Goal: Check status: Check status

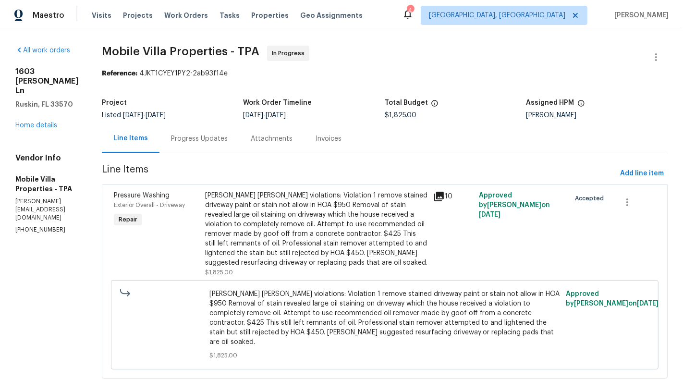
click at [191, 143] on div "Progress Updates" at bounding box center [199, 139] width 57 height 10
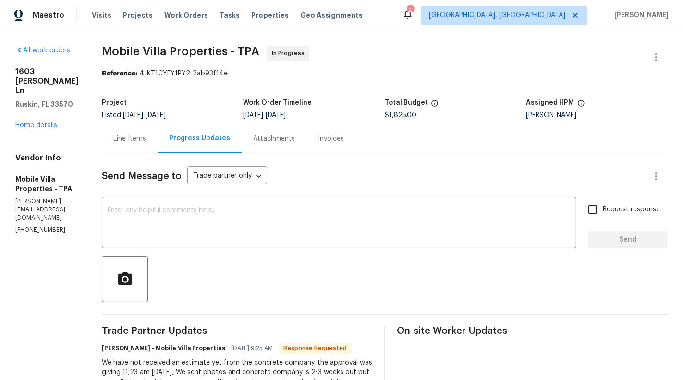
click at [125, 137] on div "Line Items" at bounding box center [129, 139] width 33 height 10
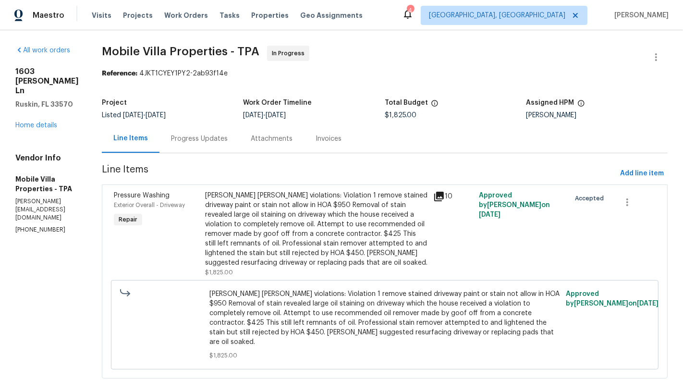
click at [296, 235] on div "[PERSON_NAME] [PERSON_NAME] violations: Violation 1 remove stained driveway pai…" at bounding box center [316, 229] width 222 height 77
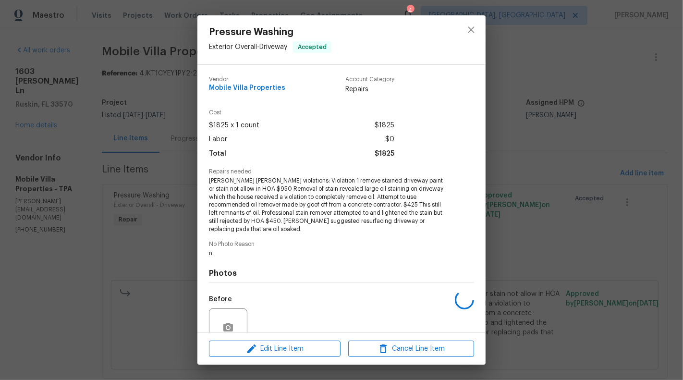
scroll to position [78, 0]
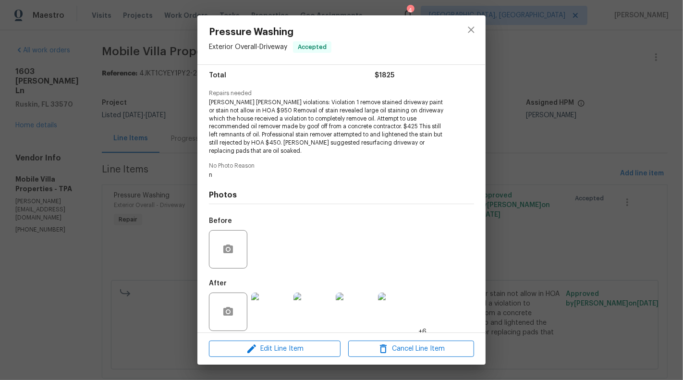
click at [271, 304] on img at bounding box center [270, 311] width 38 height 38
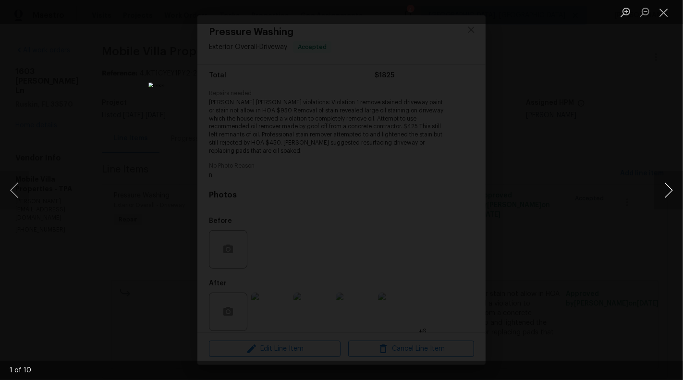
click at [682, 194] on button "Next image" at bounding box center [668, 190] width 29 height 38
click at [677, 192] on button "Next image" at bounding box center [668, 190] width 29 height 38
click at [671, 192] on button "Next image" at bounding box center [668, 190] width 29 height 38
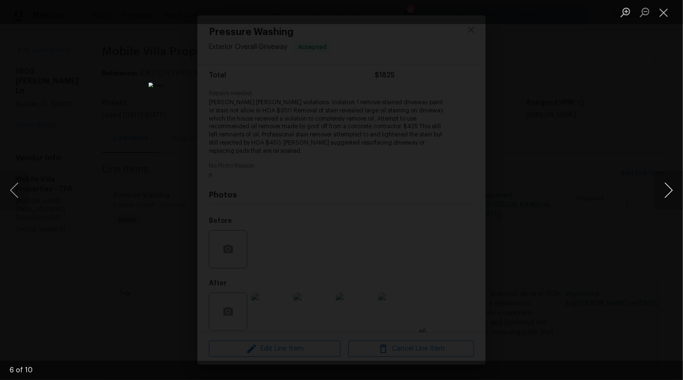
click at [682, 185] on button "Next image" at bounding box center [668, 190] width 29 height 38
click at [670, 193] on button "Next image" at bounding box center [668, 190] width 29 height 38
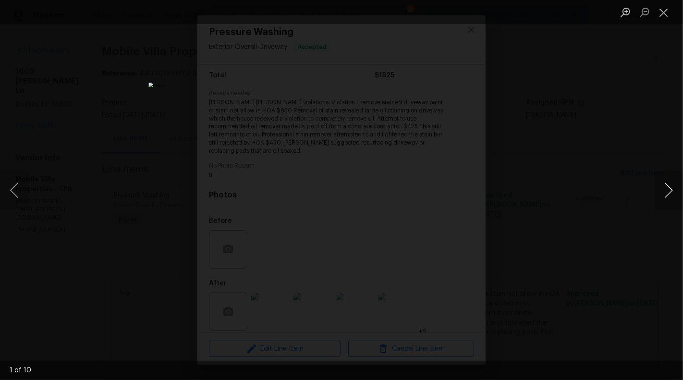
click at [663, 186] on button "Next image" at bounding box center [668, 190] width 29 height 38
click at [16, 199] on button "Previous image" at bounding box center [14, 190] width 29 height 38
click at [669, 189] on button "Next image" at bounding box center [668, 190] width 29 height 38
click at [673, 189] on button "Next image" at bounding box center [668, 190] width 29 height 38
click at [671, 190] on button "Next image" at bounding box center [668, 190] width 29 height 38
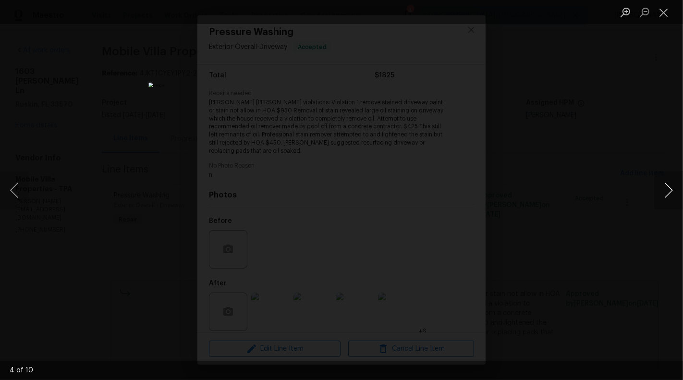
click at [680, 189] on button "Next image" at bounding box center [668, 190] width 29 height 38
click at [676, 192] on button "Next image" at bounding box center [668, 190] width 29 height 38
click at [662, 12] on button "Close lightbox" at bounding box center [663, 12] width 19 height 17
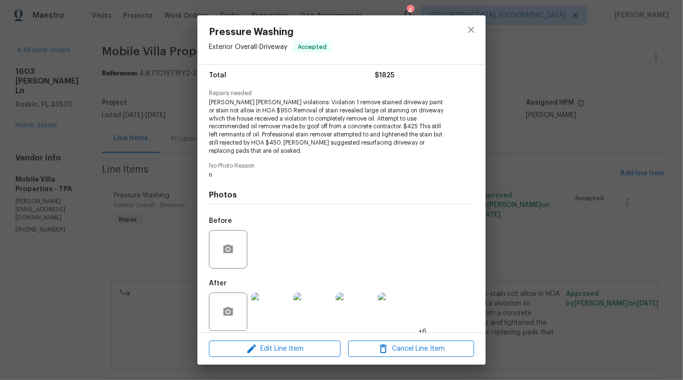
click at [158, 160] on div "Pressure Washing Exterior Overall - Driveway Accepted Vendor Mobile Villa Prope…" at bounding box center [341, 190] width 683 height 380
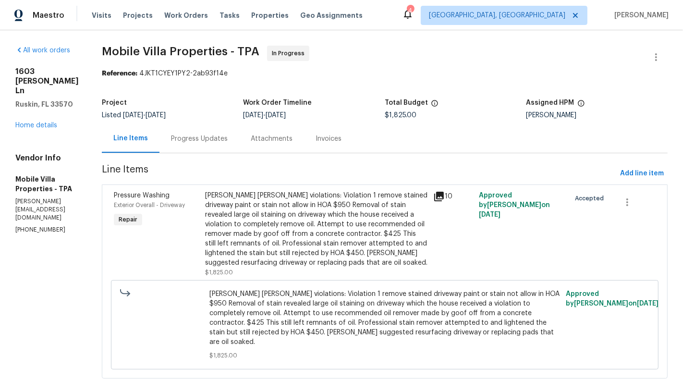
click at [171, 139] on div "Progress Updates" at bounding box center [199, 139] width 57 height 10
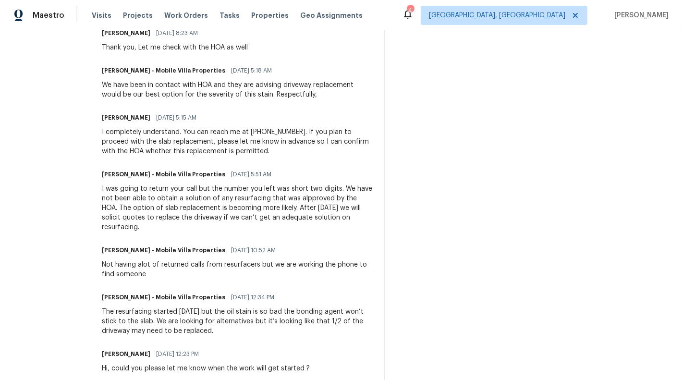
scroll to position [730, 0]
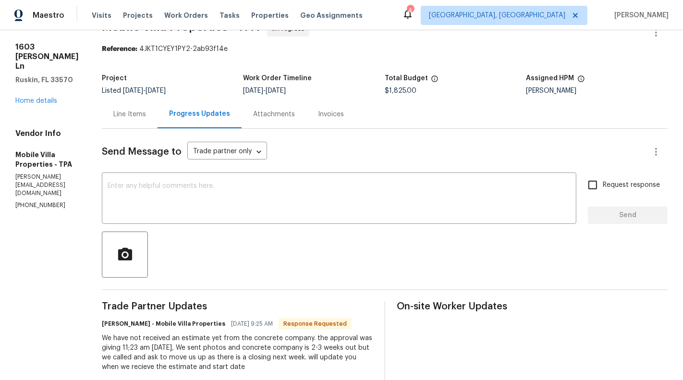
click at [109, 107] on div "Line Items" at bounding box center [130, 114] width 56 height 28
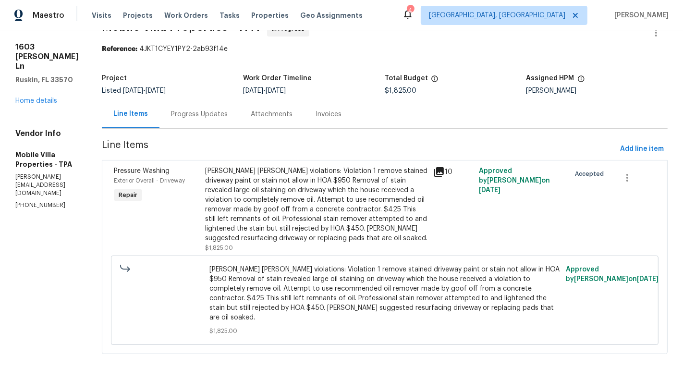
scroll to position [15, 0]
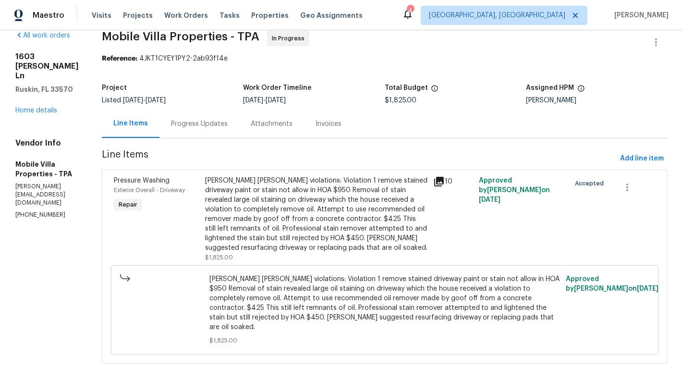
click at [324, 188] on div "[PERSON_NAME] [PERSON_NAME] violations: Violation 1 remove stained driveway pai…" at bounding box center [316, 214] width 222 height 77
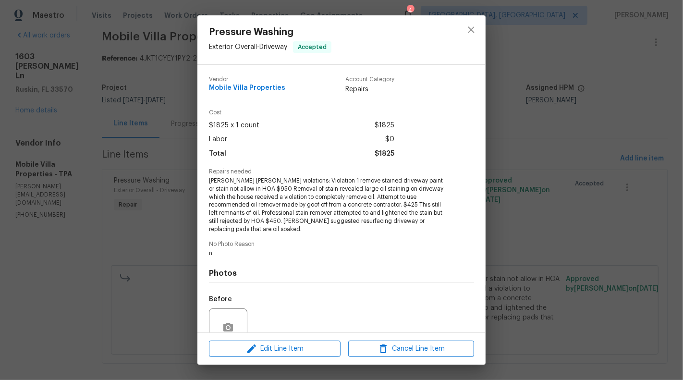
scroll to position [78, 0]
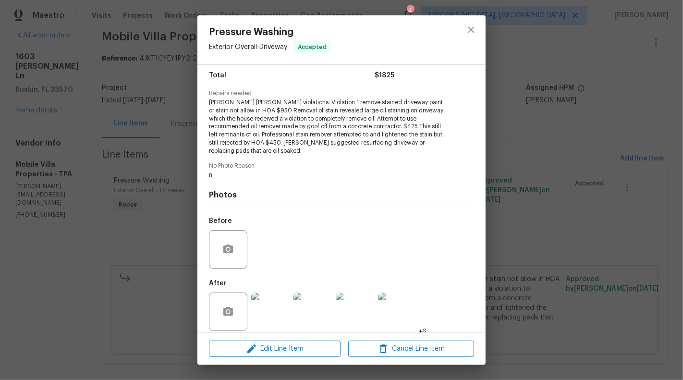
click at [287, 301] on img at bounding box center [270, 311] width 38 height 38
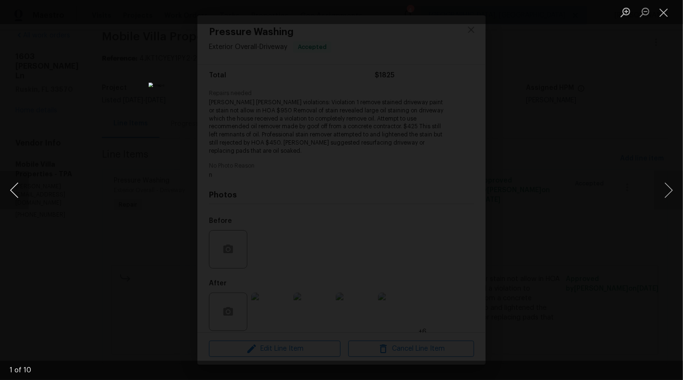
click at [0, 191] on button "Previous image" at bounding box center [14, 190] width 29 height 38
click at [9, 192] on button "Previous image" at bounding box center [14, 190] width 29 height 38
click at [9, 193] on button "Previous image" at bounding box center [14, 190] width 29 height 38
click at [636, 304] on div "Lightbox" at bounding box center [341, 190] width 683 height 380
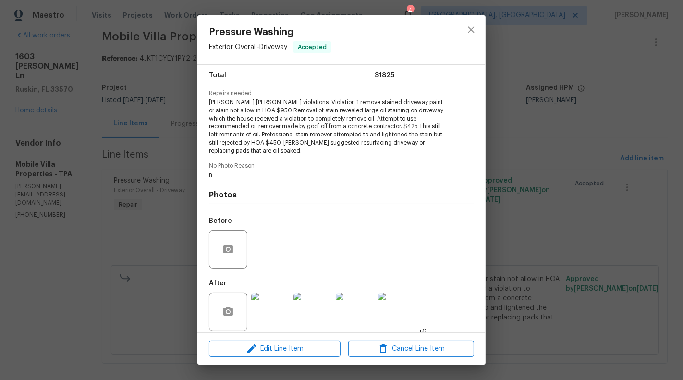
click at [247, 311] on div at bounding box center [229, 311] width 40 height 38
click at [263, 311] on img at bounding box center [270, 311] width 38 height 38
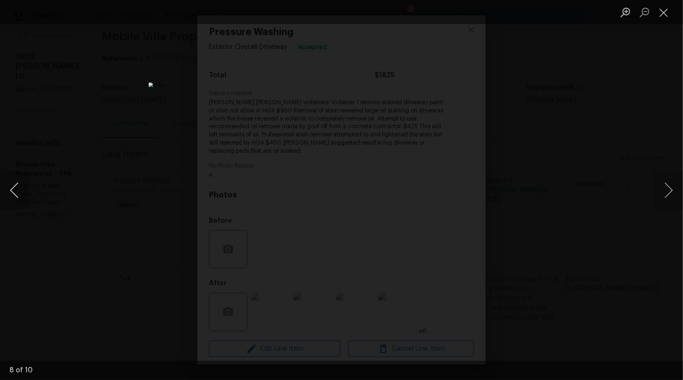
click at [22, 186] on button "Previous image" at bounding box center [14, 190] width 29 height 38
click at [654, 186] on button "Next image" at bounding box center [668, 190] width 29 height 38
click at [663, 14] on button "Close lightbox" at bounding box center [663, 12] width 19 height 17
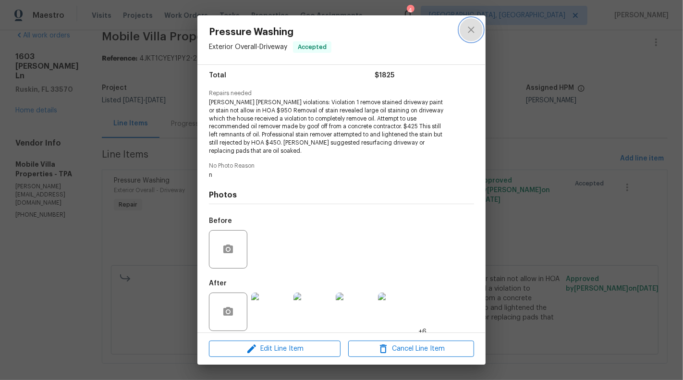
click at [474, 37] on button "close" at bounding box center [470, 29] width 23 height 23
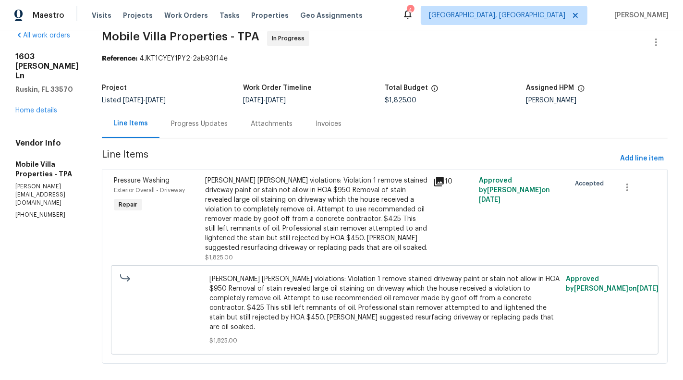
scroll to position [0, 0]
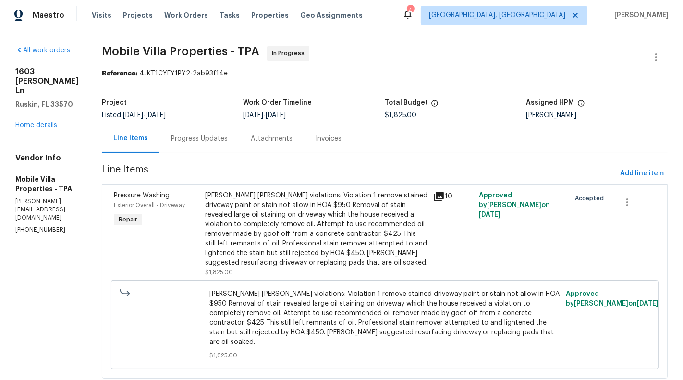
click at [184, 132] on div "Progress Updates" at bounding box center [199, 138] width 80 height 28
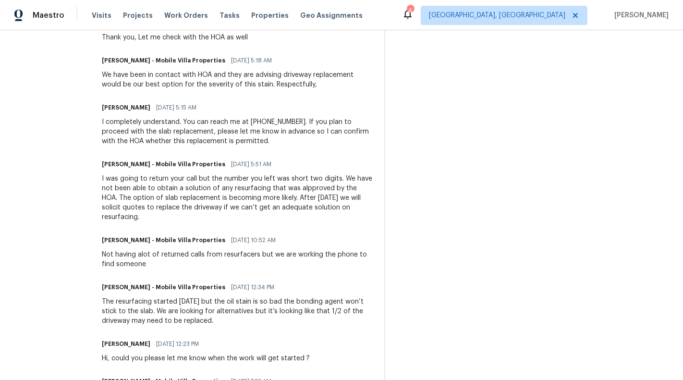
scroll to position [584, 0]
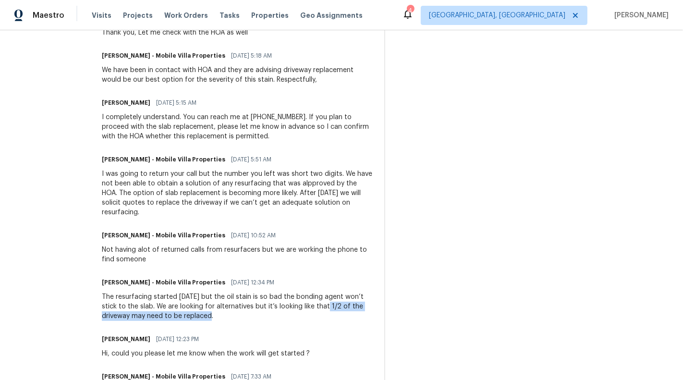
drag, startPoint x: 288, startPoint y: 277, endPoint x: 310, endPoint y: 282, distance: 22.8
click at [310, 292] on div "The resurfacing started [DATE] but the oil stain is so bad the bonding agent wo…" at bounding box center [237, 306] width 271 height 29
copy div "1/2 of the driveway may need to be replaced."
click at [349, 292] on div "The resurfacing started [DATE] but the oil stain is so bad the bonding agent wo…" at bounding box center [237, 306] width 271 height 29
